Goal: Task Accomplishment & Management: Complete application form

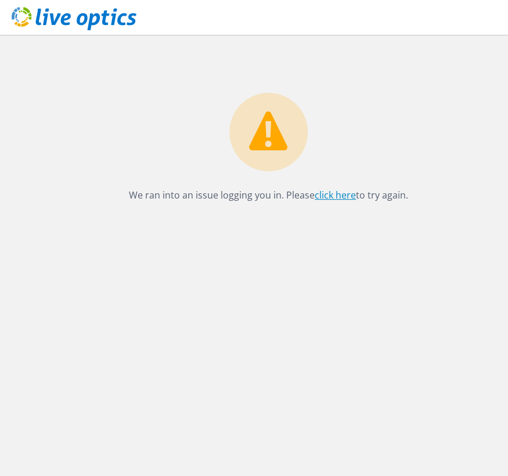
click at [329, 191] on link "click here" at bounding box center [335, 195] width 41 height 13
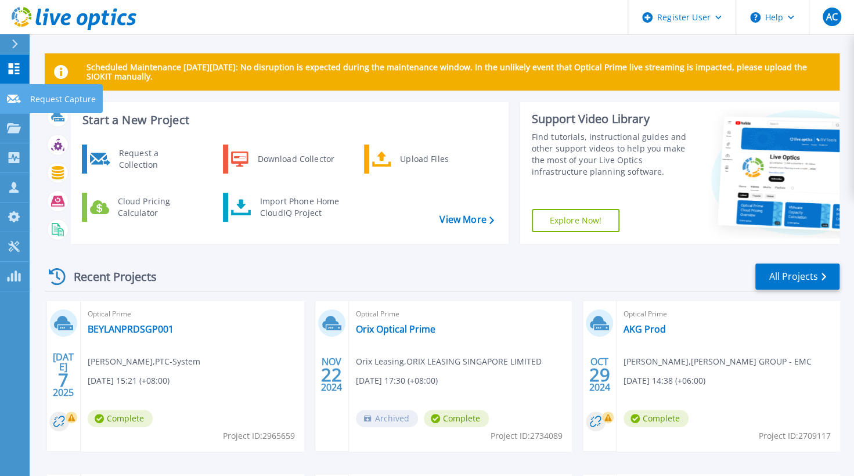
click at [56, 96] on p "Request Capture" at bounding box center [63, 99] width 66 height 30
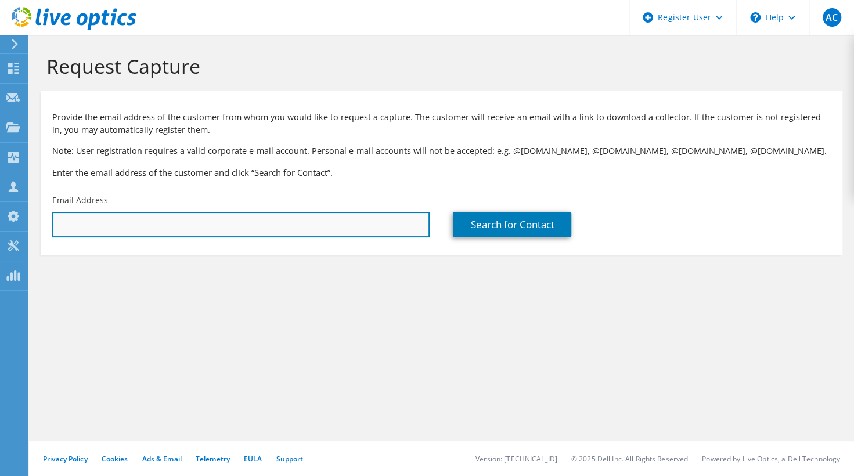
click at [250, 231] on input "text" at bounding box center [240, 225] width 377 height 26
click at [226, 225] on input "text" at bounding box center [240, 225] width 377 height 26
type input "[EMAIL_ADDRESS][DOMAIN_NAME]"
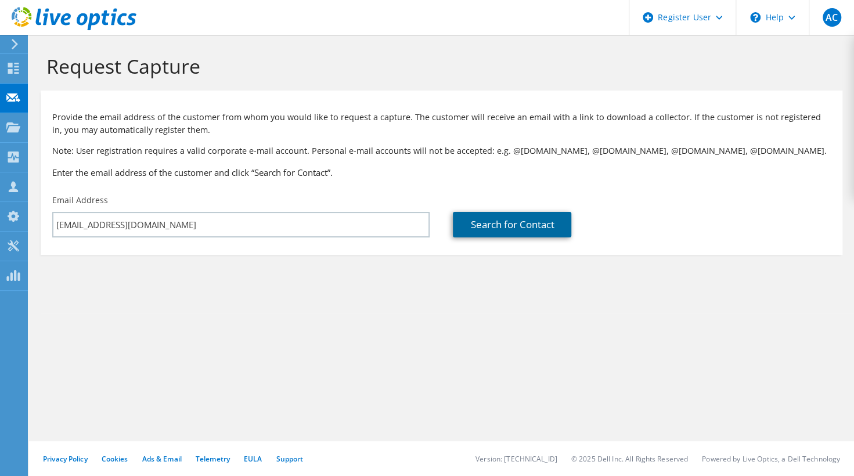
click at [501, 223] on link "Search for Contact" at bounding box center [512, 225] width 118 height 26
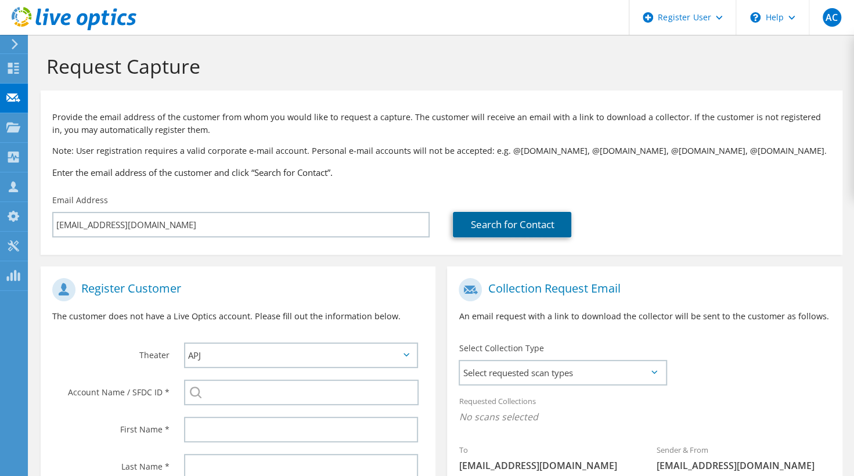
scroll to position [199, 0]
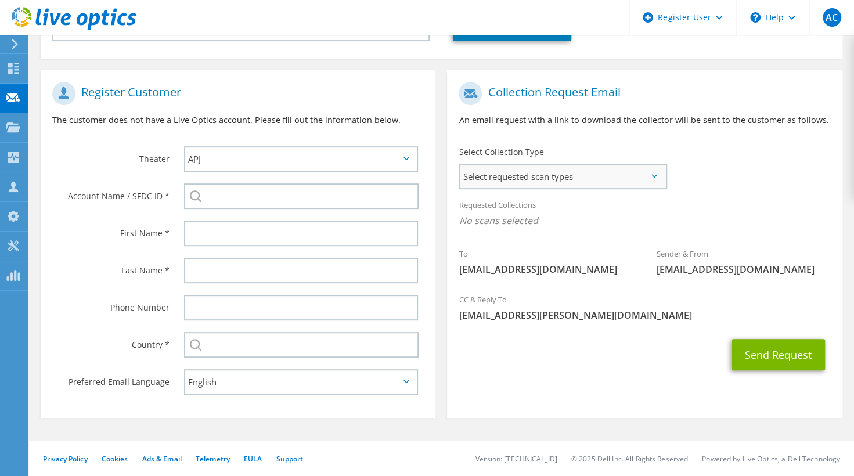
click at [507, 171] on span "Select requested scan types" at bounding box center [562, 176] width 205 height 23
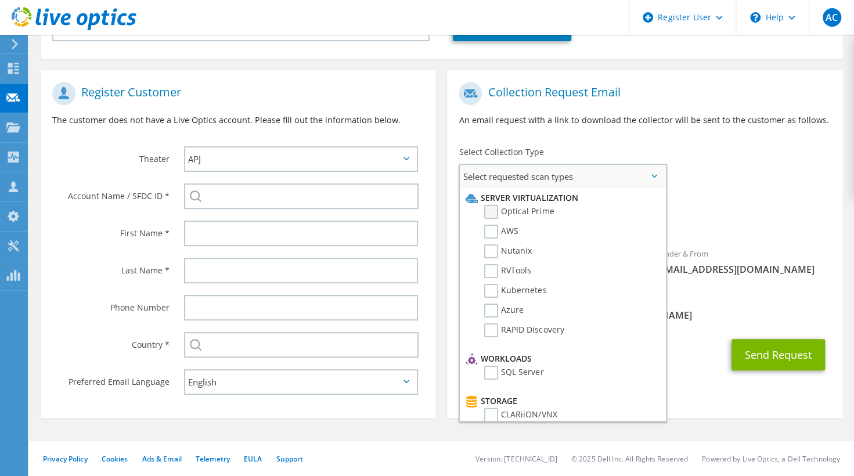
click at [501, 206] on label "Optical Prime" at bounding box center [519, 212] width 70 height 14
click at [0, 0] on input "Optical Prime" at bounding box center [0, 0] width 0 height 0
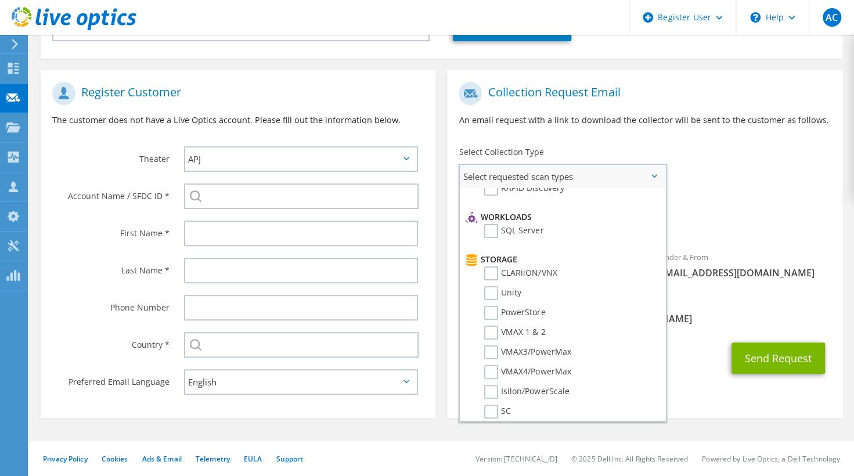
scroll to position [155, 0]
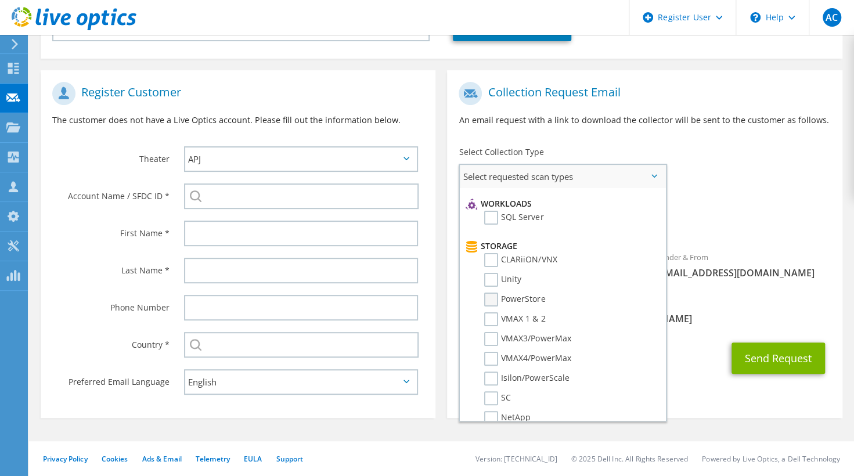
click at [496, 296] on label "PowerStore" at bounding box center [514, 300] width 61 height 14
click at [0, 0] on input "PowerStore" at bounding box center [0, 0] width 0 height 0
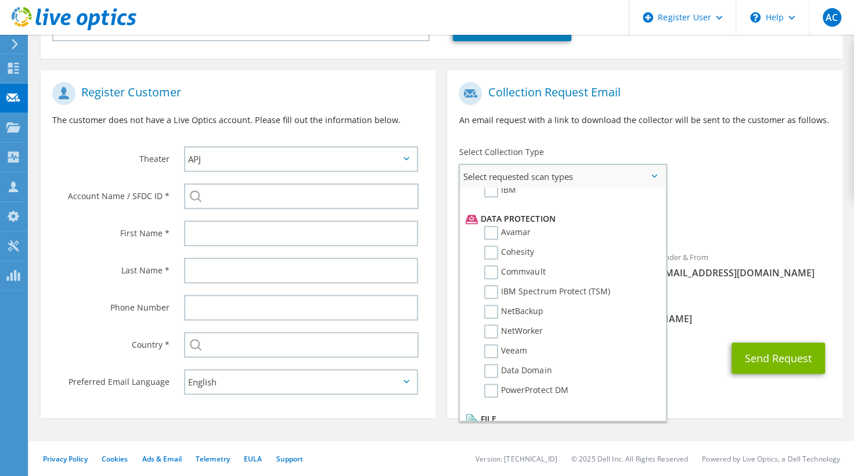
scroll to position [481, 0]
click at [495, 345] on label "Veeam" at bounding box center [505, 351] width 43 height 14
click at [0, 0] on input "Veeam" at bounding box center [0, 0] width 0 height 0
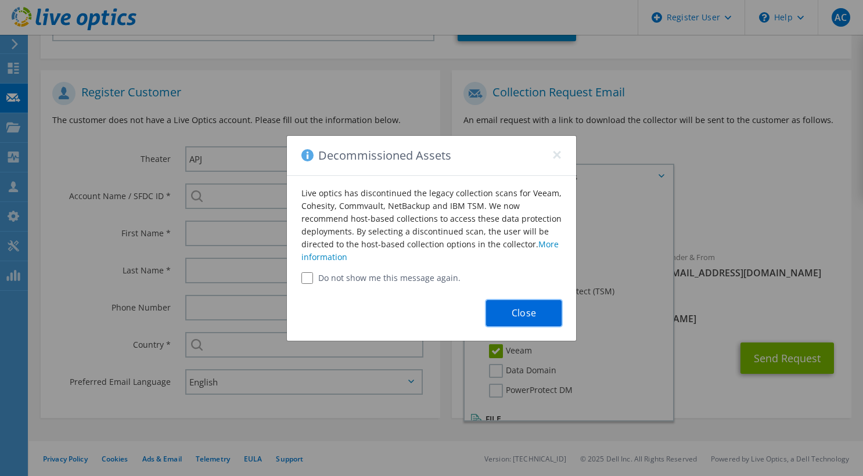
click at [505, 312] on button "Close" at bounding box center [523, 313] width 75 height 26
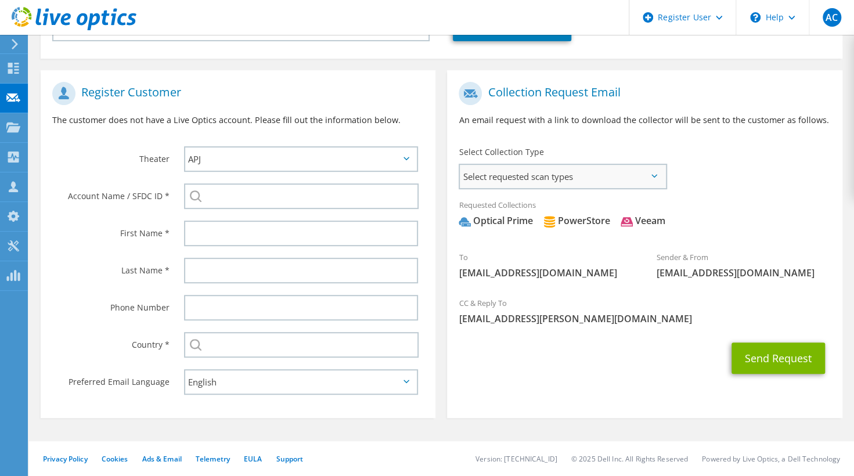
click at [586, 172] on span "Select requested scan types" at bounding box center [562, 176] width 205 height 23
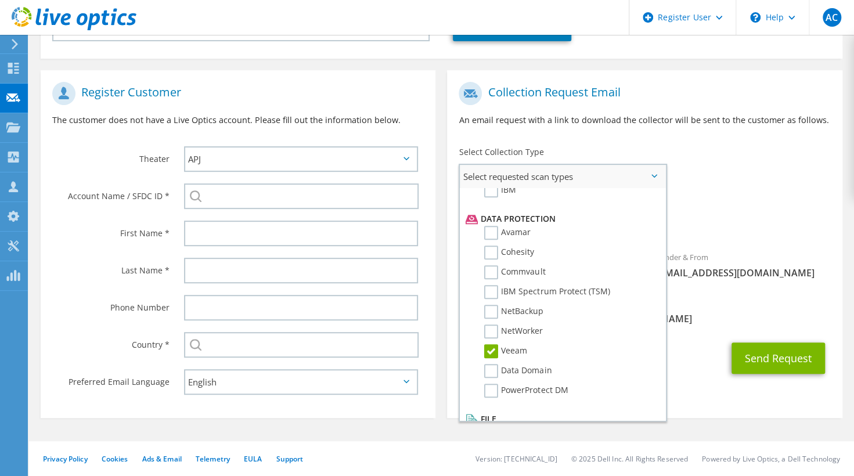
click at [494, 350] on label "Veeam" at bounding box center [505, 351] width 43 height 14
click at [0, 0] on input "Veeam" at bounding box center [0, 0] width 0 height 0
click at [495, 388] on label "PowerProtect DM" at bounding box center [526, 391] width 84 height 14
click at [0, 0] on input "PowerProtect DM" at bounding box center [0, 0] width 0 height 0
click at [495, 388] on label "PowerProtect DM" at bounding box center [526, 391] width 84 height 14
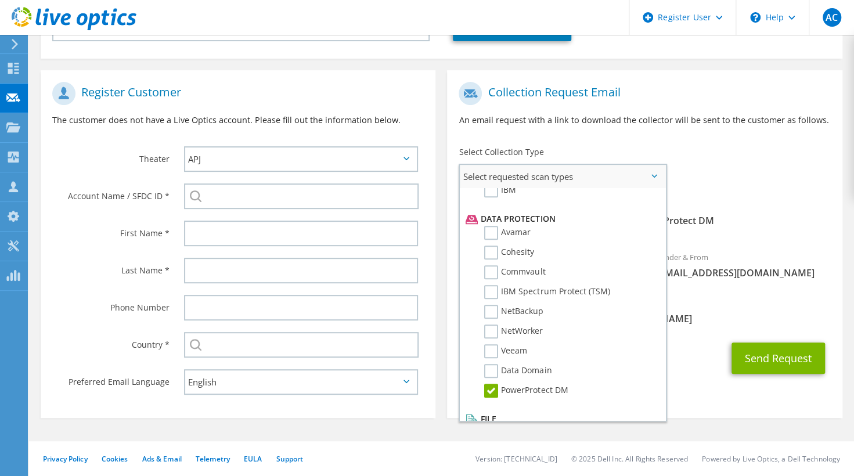
click at [0, 0] on input "PowerProtect DM" at bounding box center [0, 0] width 0 height 0
click at [492, 329] on label "NetWorker" at bounding box center [513, 332] width 59 height 14
click at [0, 0] on input "NetWorker" at bounding box center [0, 0] width 0 height 0
click at [492, 329] on label "NetWorker" at bounding box center [513, 332] width 59 height 14
click at [0, 0] on input "NetWorker" at bounding box center [0, 0] width 0 height 0
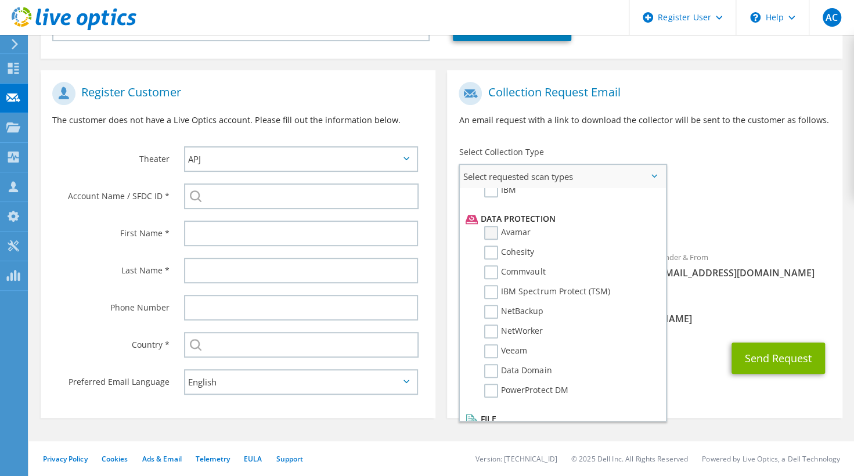
click at [489, 228] on label "Avamar" at bounding box center [507, 233] width 46 height 14
click at [0, 0] on input "Avamar" at bounding box center [0, 0] width 0 height 0
click at [489, 228] on label "Avamar" at bounding box center [507, 233] width 46 height 14
click at [0, 0] on input "Avamar" at bounding box center [0, 0] width 0 height 0
click at [492, 249] on label "Cohesity" at bounding box center [509, 253] width 50 height 14
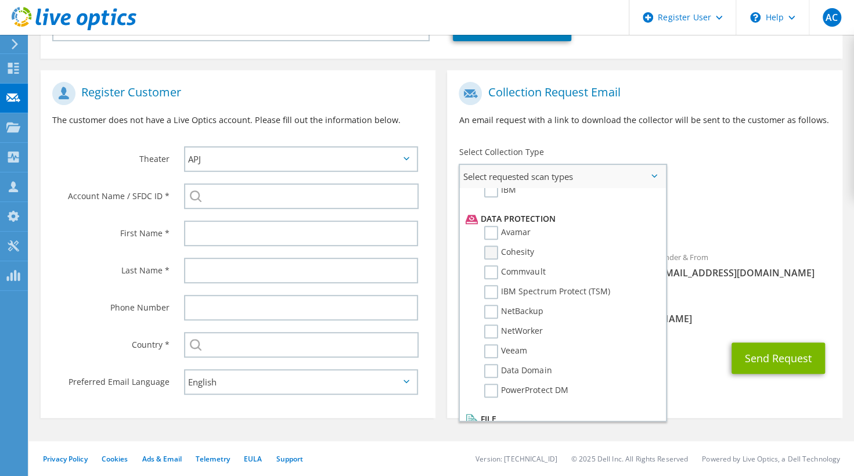
click at [0, 0] on input "Cohesity" at bounding box center [0, 0] width 0 height 0
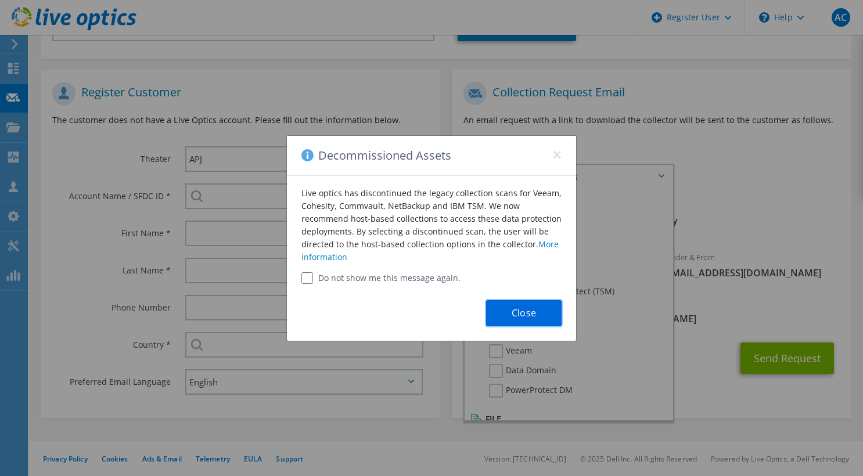
click at [517, 311] on button "Close" at bounding box center [523, 313] width 75 height 26
